Goal: Information Seeking & Learning: Learn about a topic

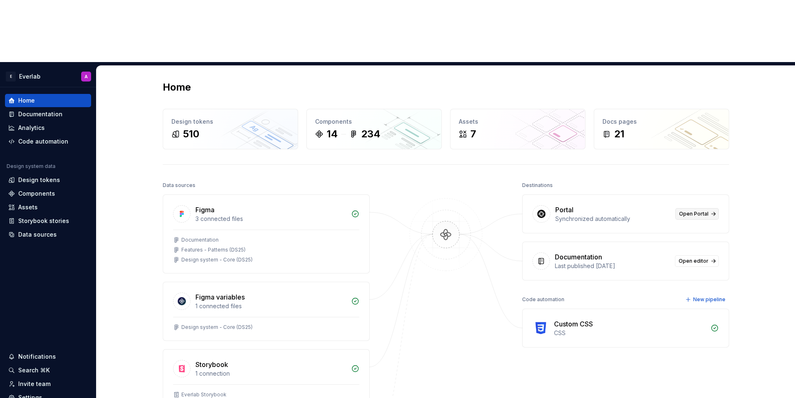
click at [699, 211] on span "Open Portal" at bounding box center [693, 214] width 29 height 7
click at [46, 190] on div "Components" at bounding box center [36, 194] width 37 height 8
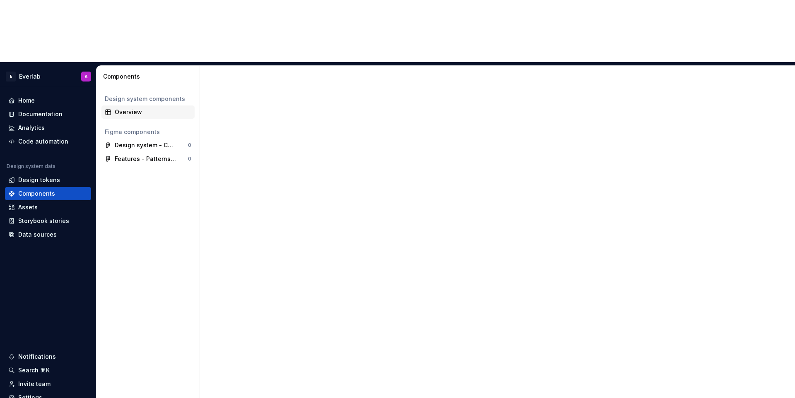
click at [141, 106] on div "Overview" at bounding box center [147, 112] width 93 height 13
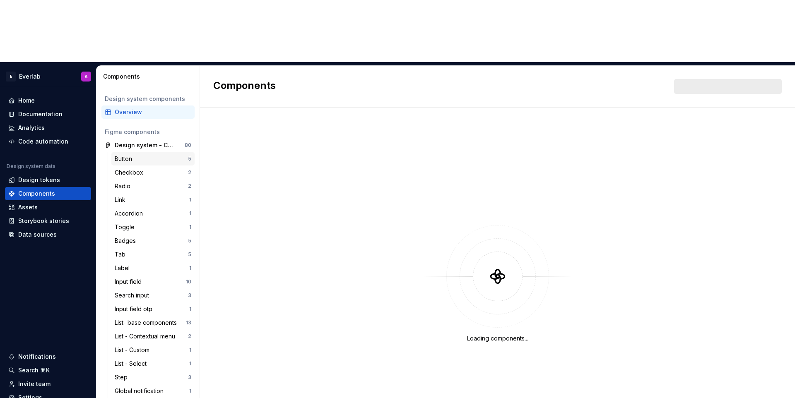
click at [159, 155] on div "Button" at bounding box center [151, 159] width 73 height 8
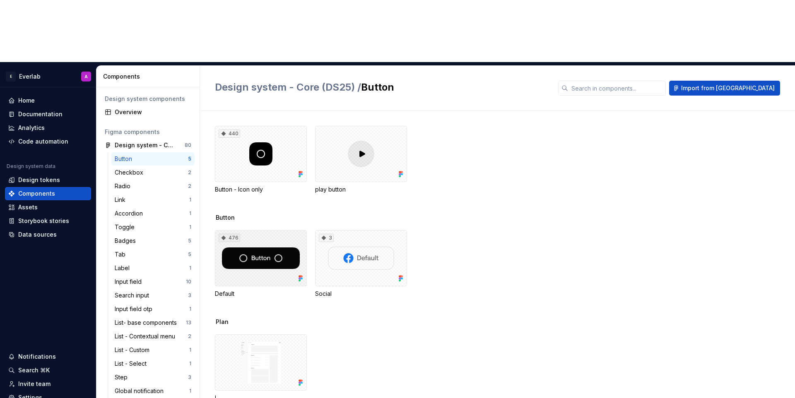
click at [299, 230] on div "476" at bounding box center [261, 258] width 92 height 56
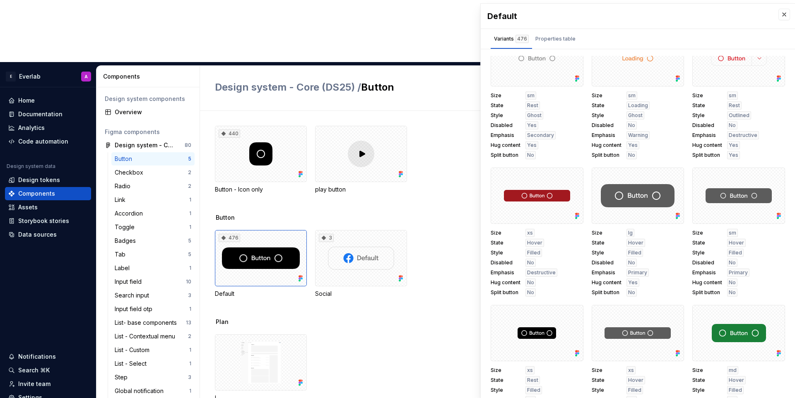
scroll to position [439, 0]
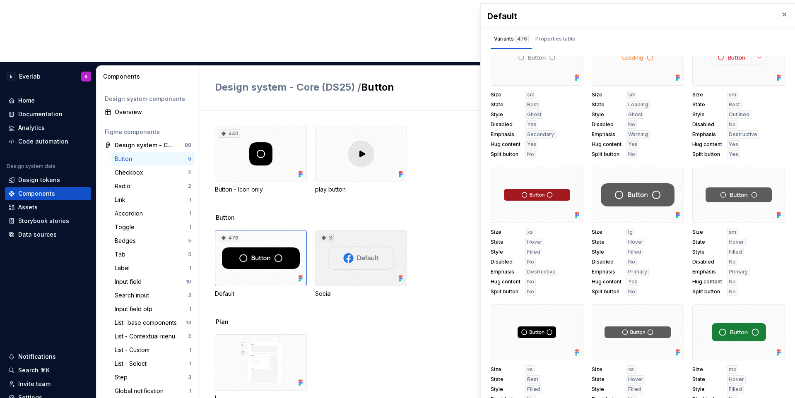
click at [345, 230] on div "3" at bounding box center [361, 258] width 92 height 56
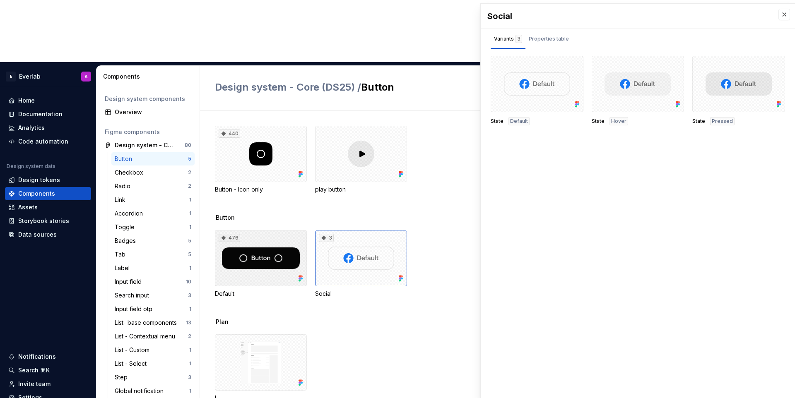
click at [270, 230] on div "476" at bounding box center [261, 258] width 92 height 56
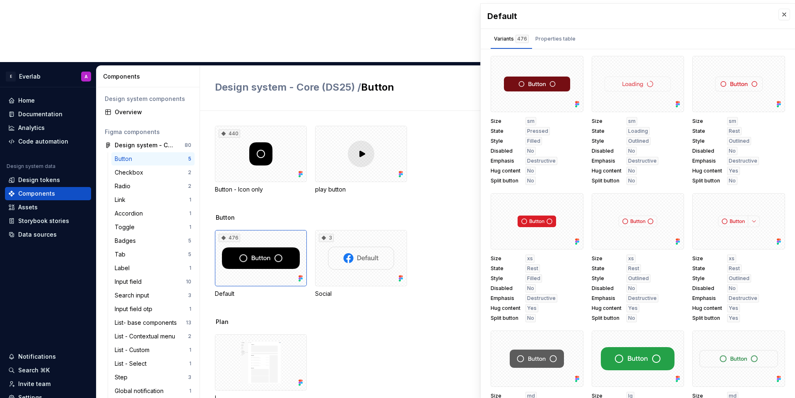
click at [542, 162] on span "Destructive" at bounding box center [541, 161] width 29 height 7
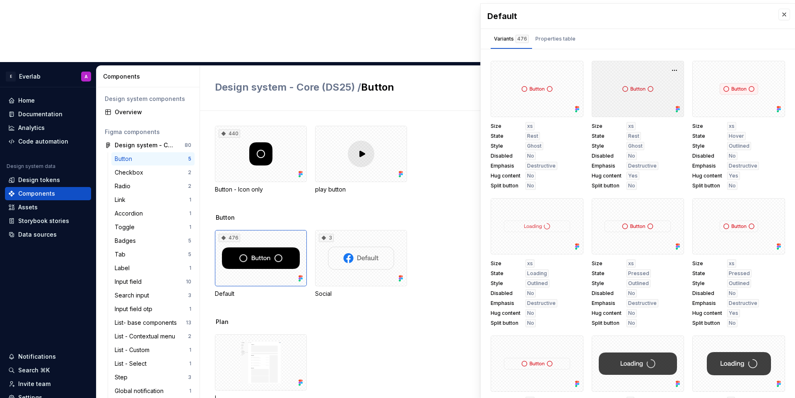
scroll to position [2228, 0]
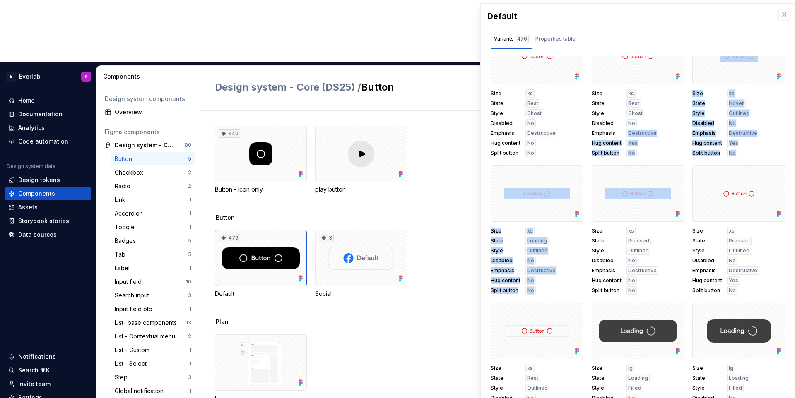
drag, startPoint x: 623, startPoint y: 215, endPoint x: 651, endPoint y: 126, distance: 92.8
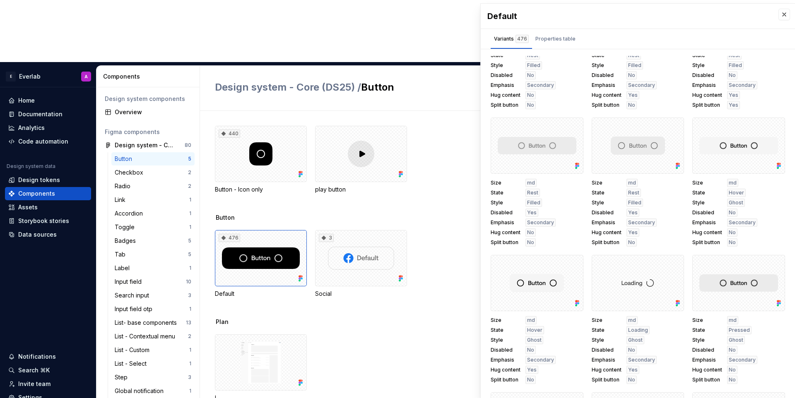
scroll to position [5049, 0]
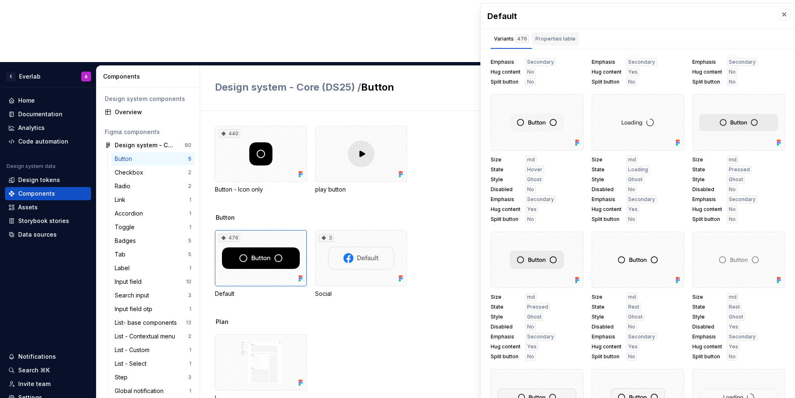
click at [551, 43] on div "Properties table" at bounding box center [555, 38] width 47 height 13
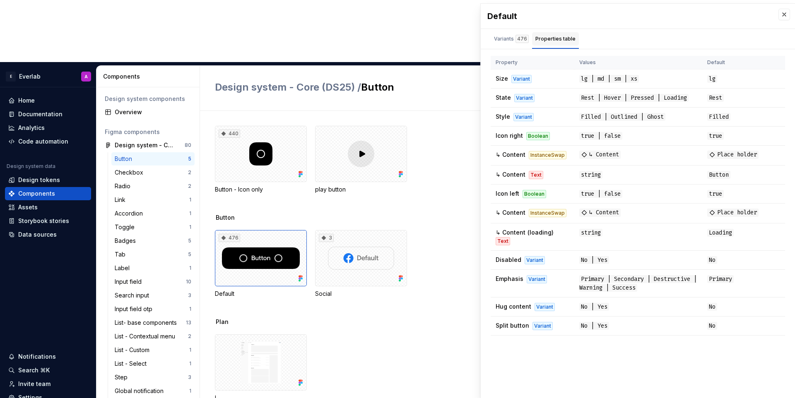
scroll to position [0, 0]
click at [510, 41] on div "Variants 476" at bounding box center [511, 39] width 35 height 8
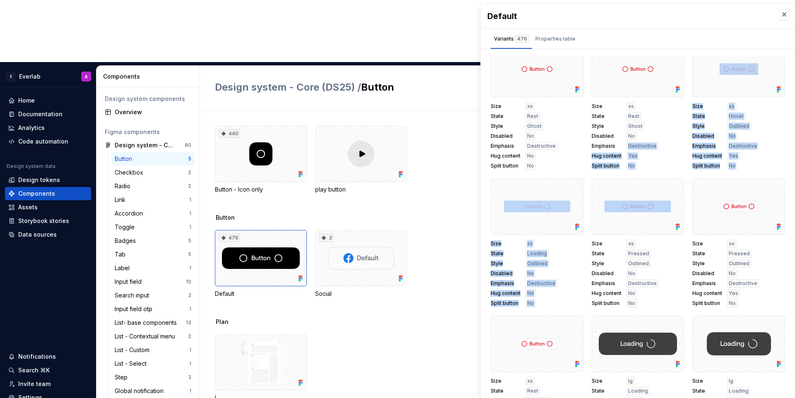
scroll to position [2196, 0]
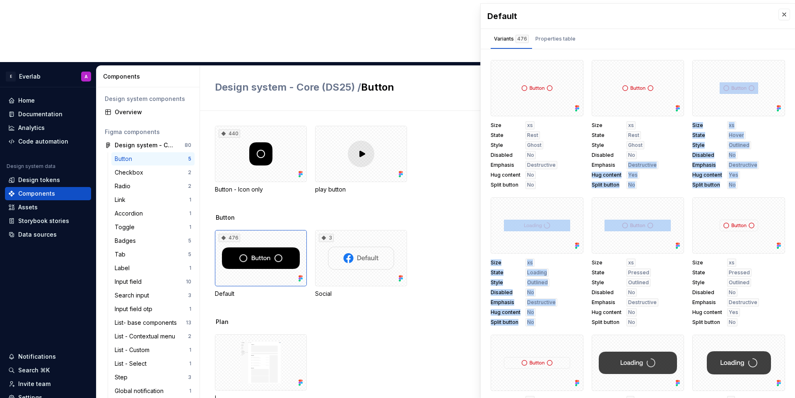
click at [480, 230] on div "476 Default 3 Social" at bounding box center [505, 264] width 580 height 68
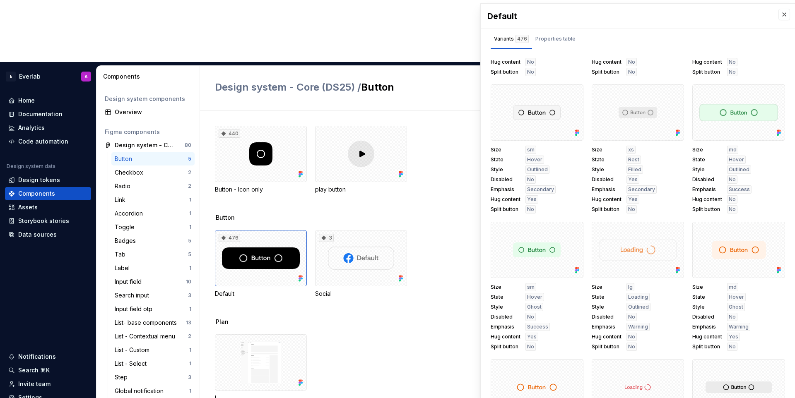
scroll to position [16386, 0]
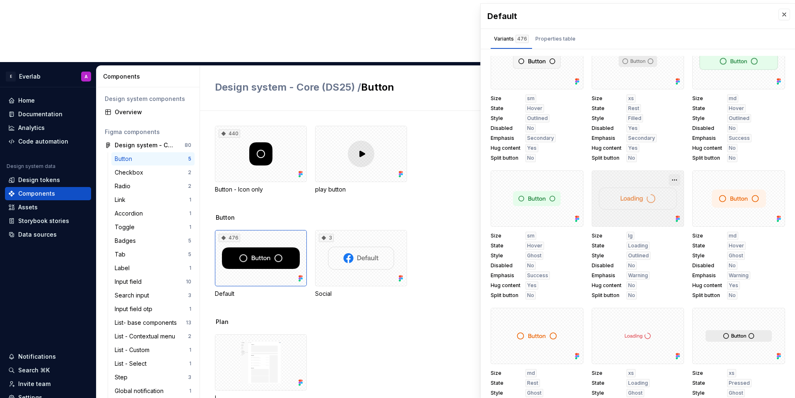
click at [676, 182] on button "button" at bounding box center [675, 180] width 12 height 12
click at [654, 193] on div "Open in [GEOGRAPHIC_DATA]" at bounding box center [649, 204] width 54 height 25
